Goal: Find contact information: Find contact information

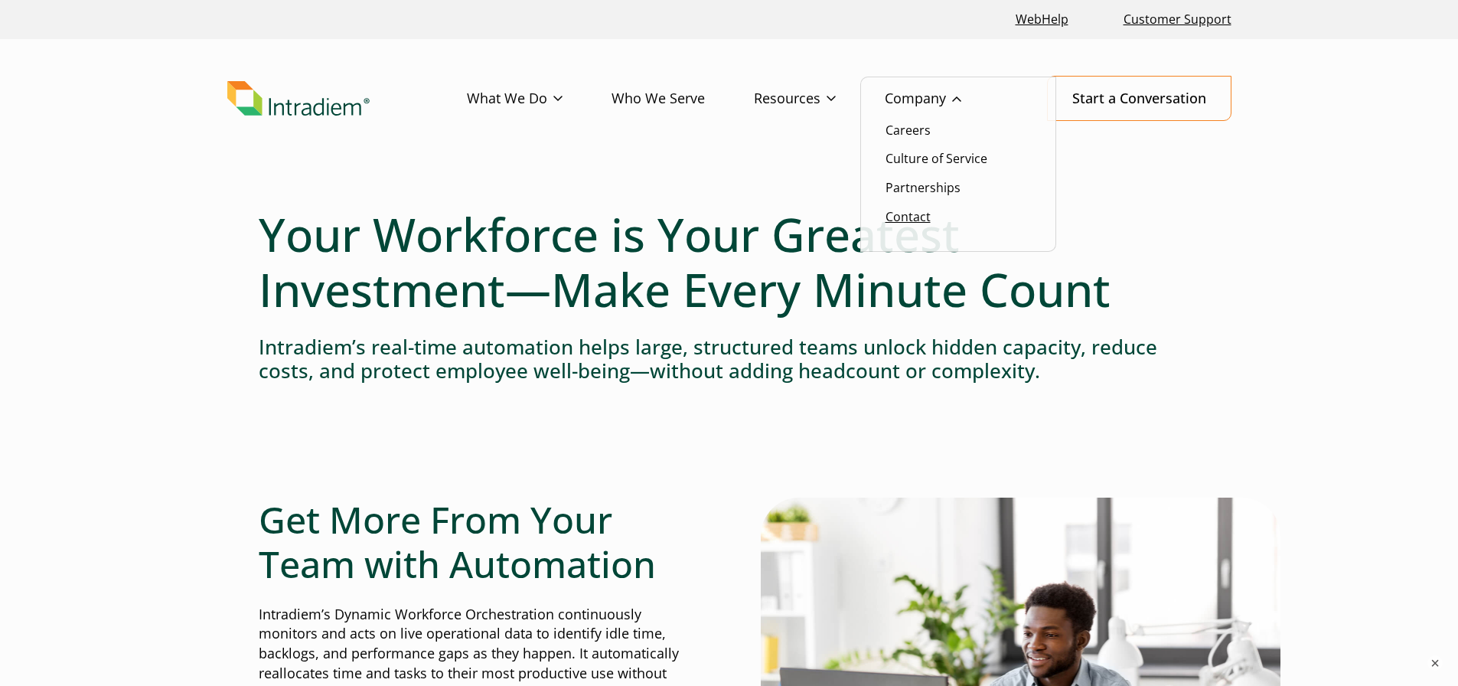
click at [924, 217] on link "Contact" at bounding box center [908, 216] width 45 height 17
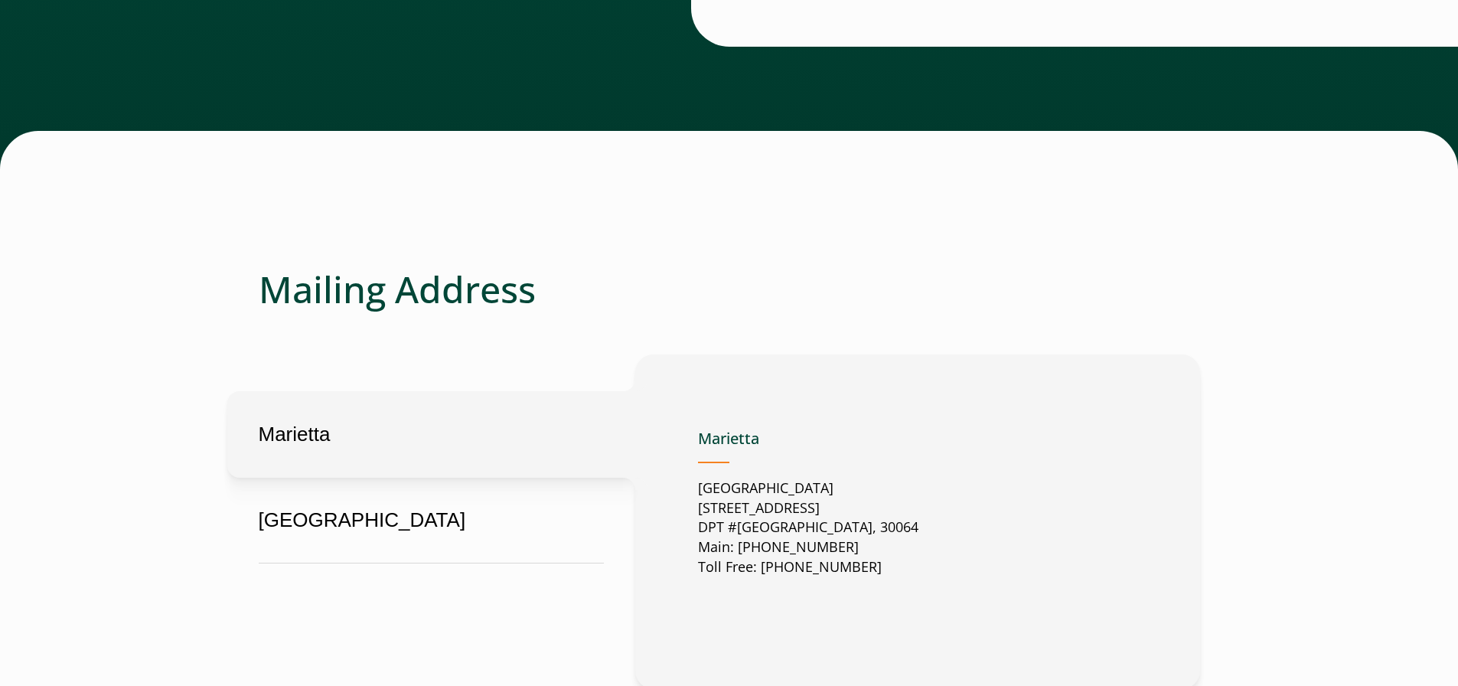
scroll to position [536, 0]
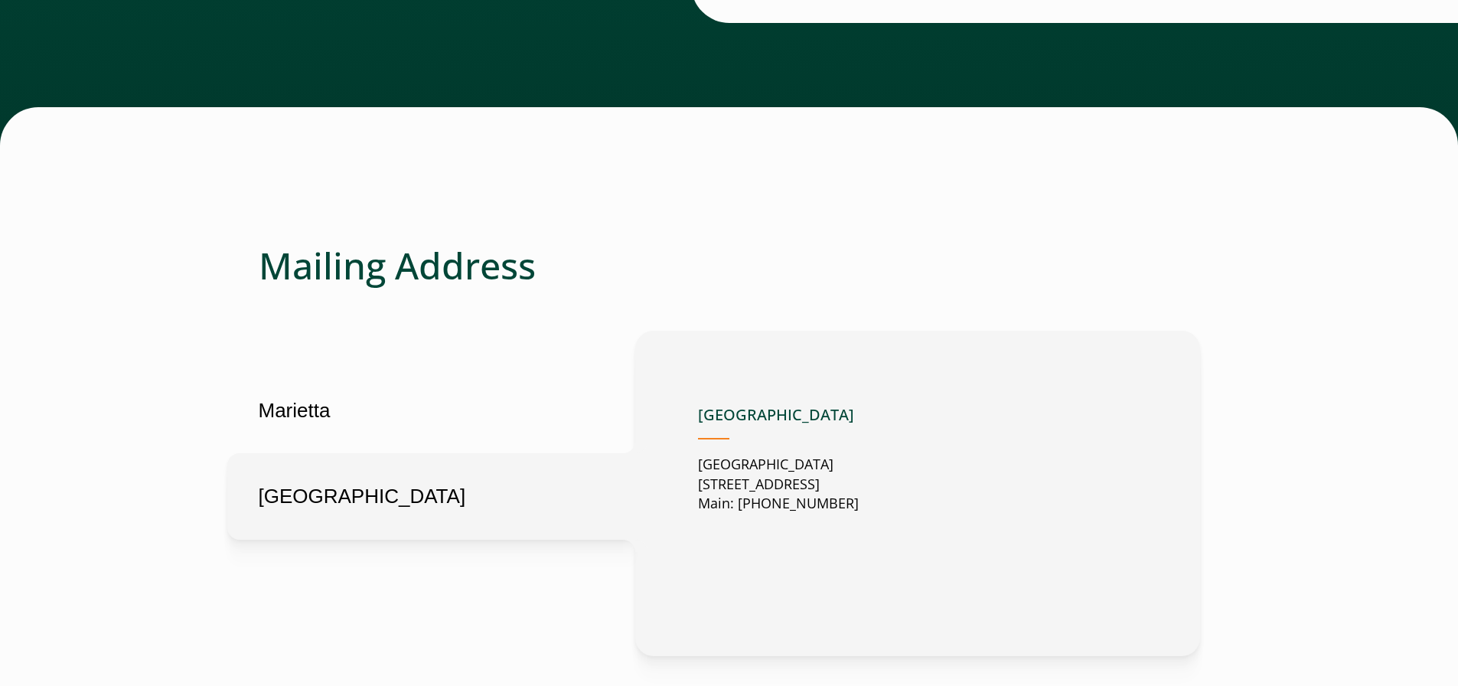
click at [301, 492] on button "[GEOGRAPHIC_DATA]" at bounding box center [431, 496] width 408 height 87
click at [374, 423] on button "Marietta" at bounding box center [431, 410] width 408 height 87
click at [341, 487] on button "[GEOGRAPHIC_DATA]" at bounding box center [431, 496] width 408 height 87
click at [377, 422] on button "Marietta" at bounding box center [431, 410] width 408 height 87
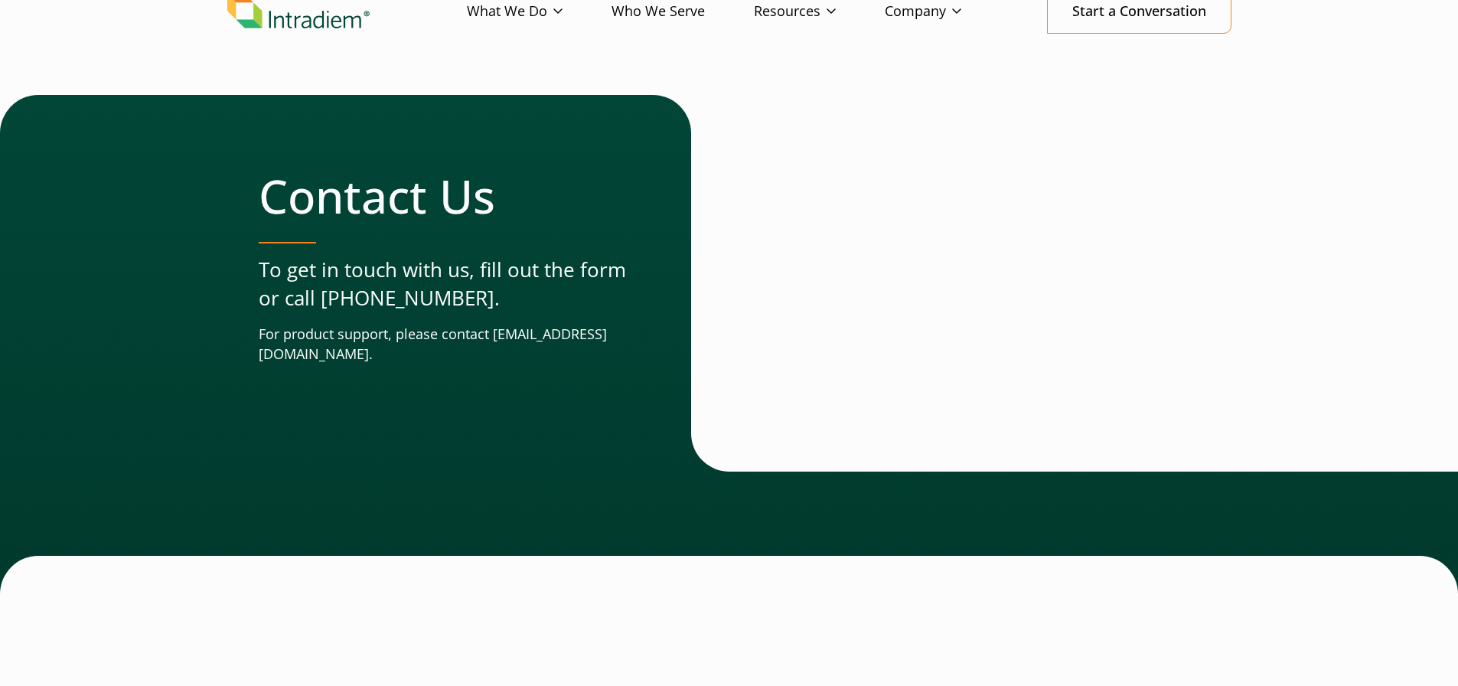
scroll to position [77, 0]
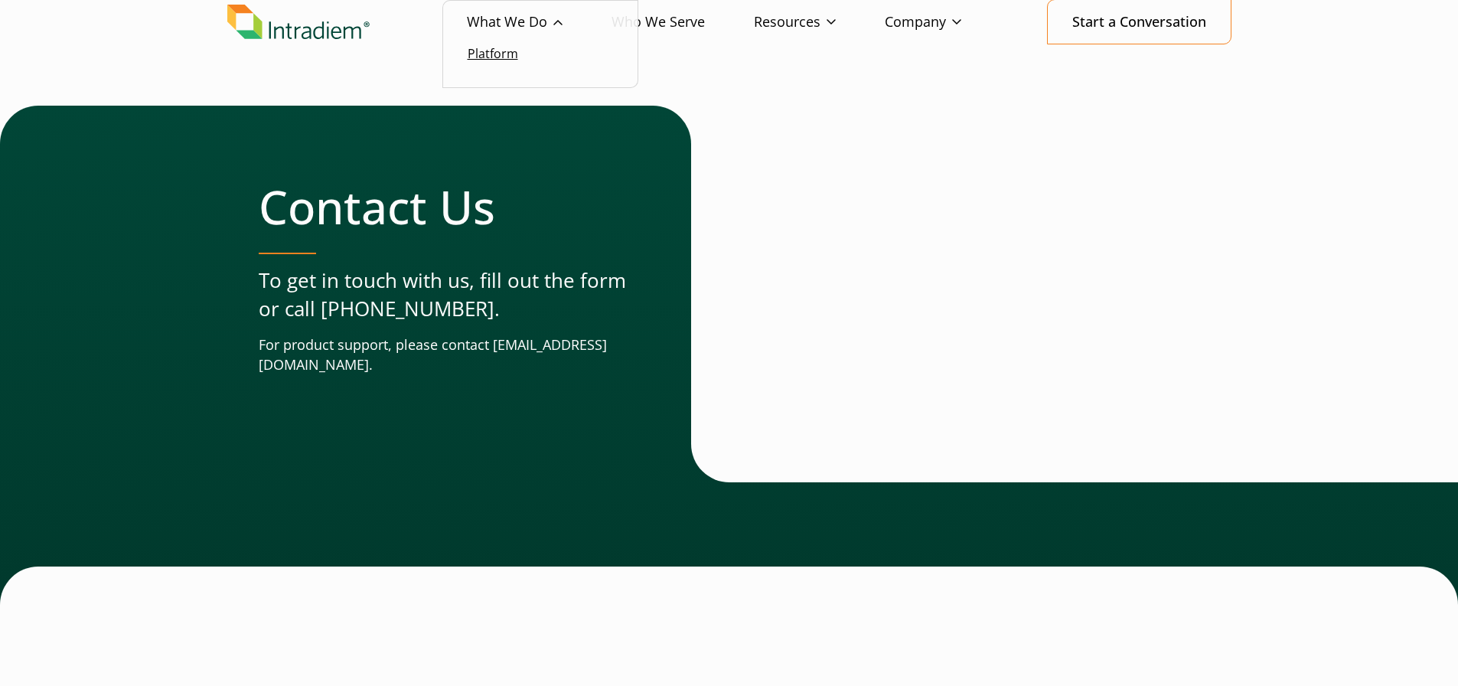
click at [515, 48] on link "Platform" at bounding box center [493, 53] width 51 height 17
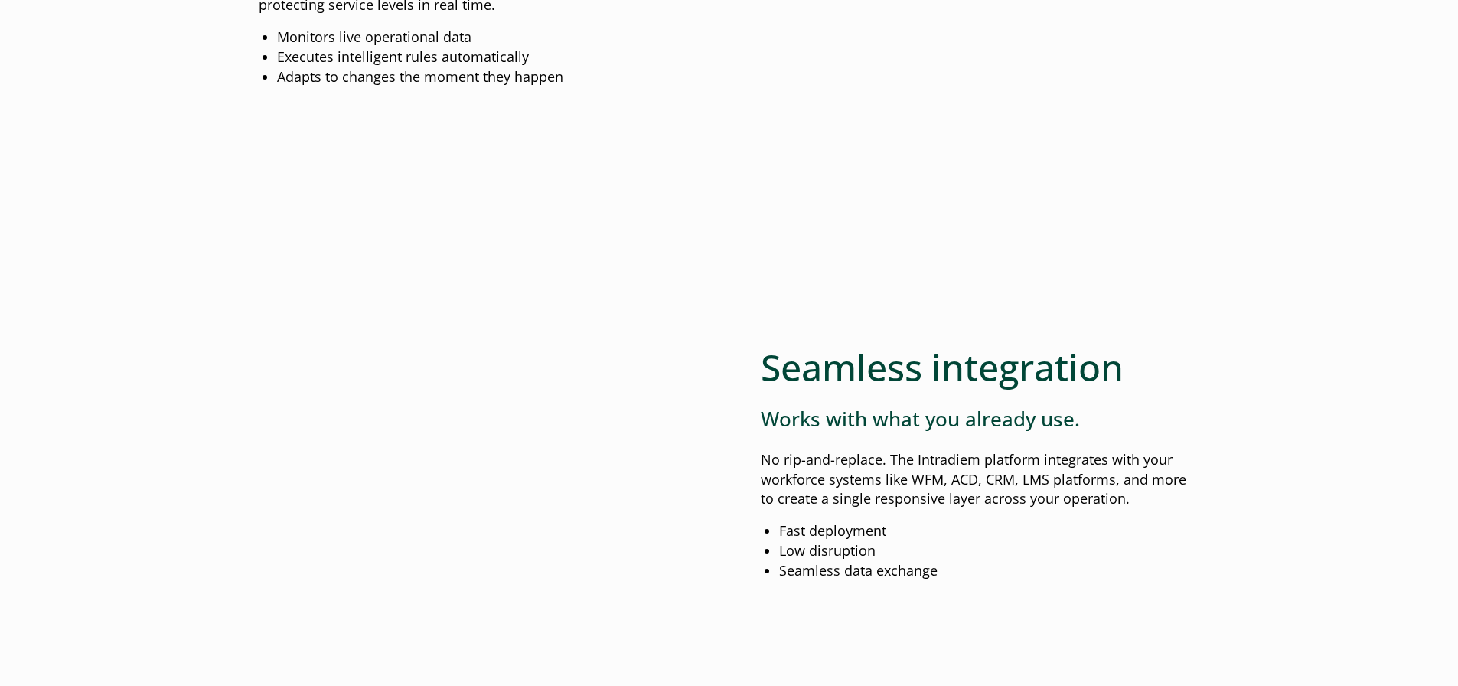
scroll to position [1531, 0]
